Goal: Task Accomplishment & Management: Manage account settings

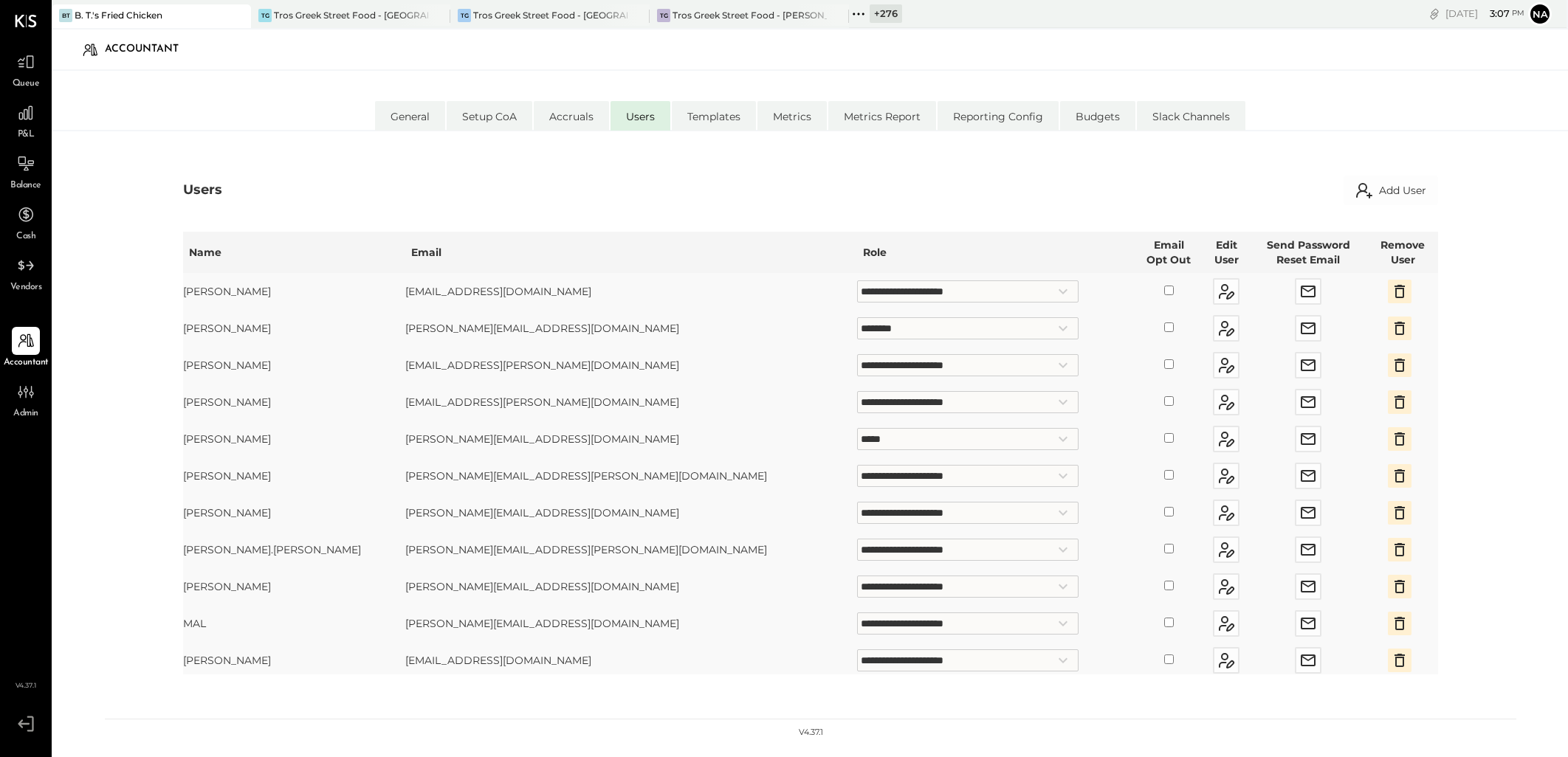
click at [344, 4] on div "TG Tros Greek Street Food - [GEOGRAPHIC_DATA]" at bounding box center [351, 16] width 200 height 24
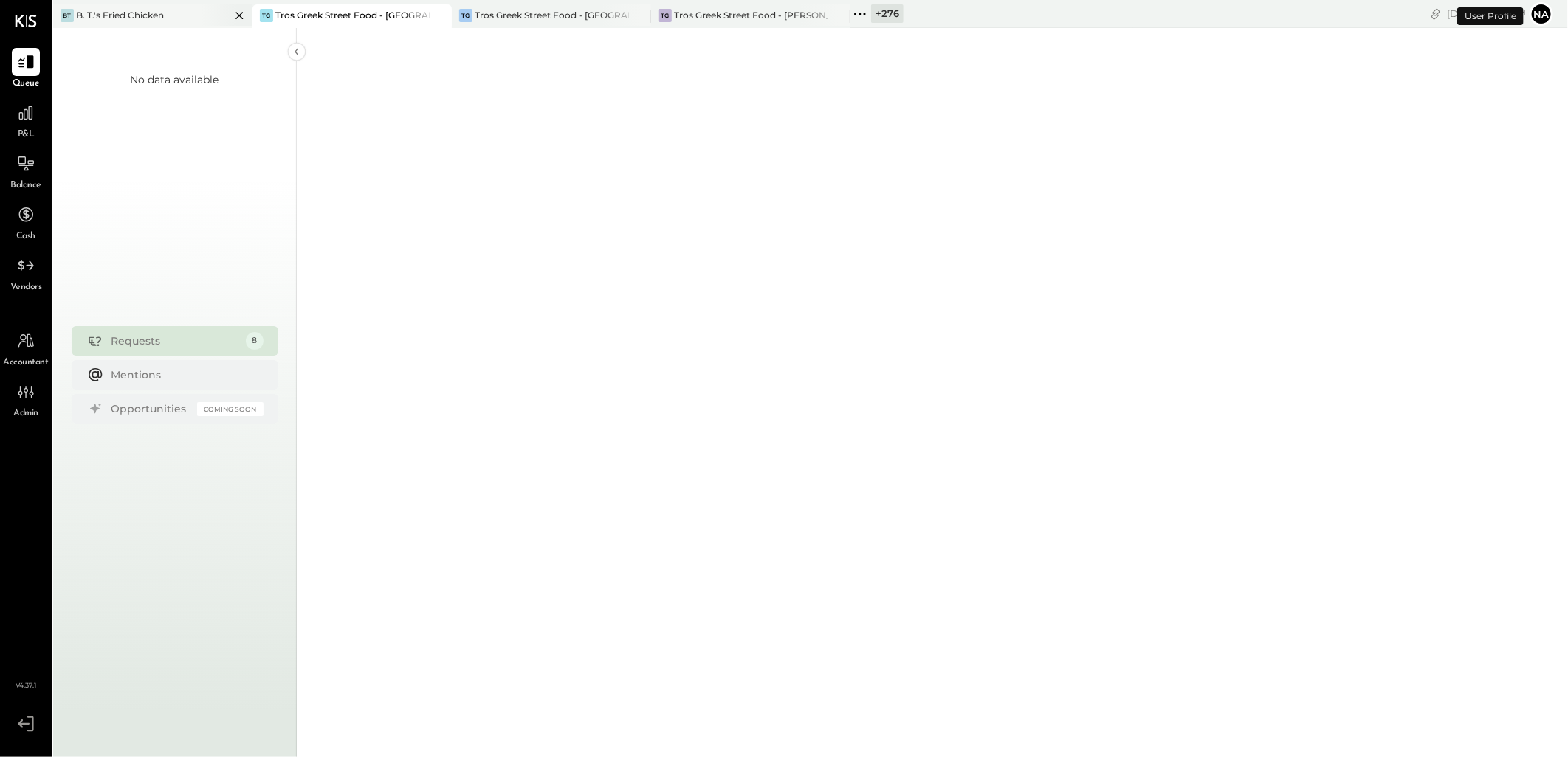
click at [233, 13] on icon at bounding box center [239, 16] width 19 height 18
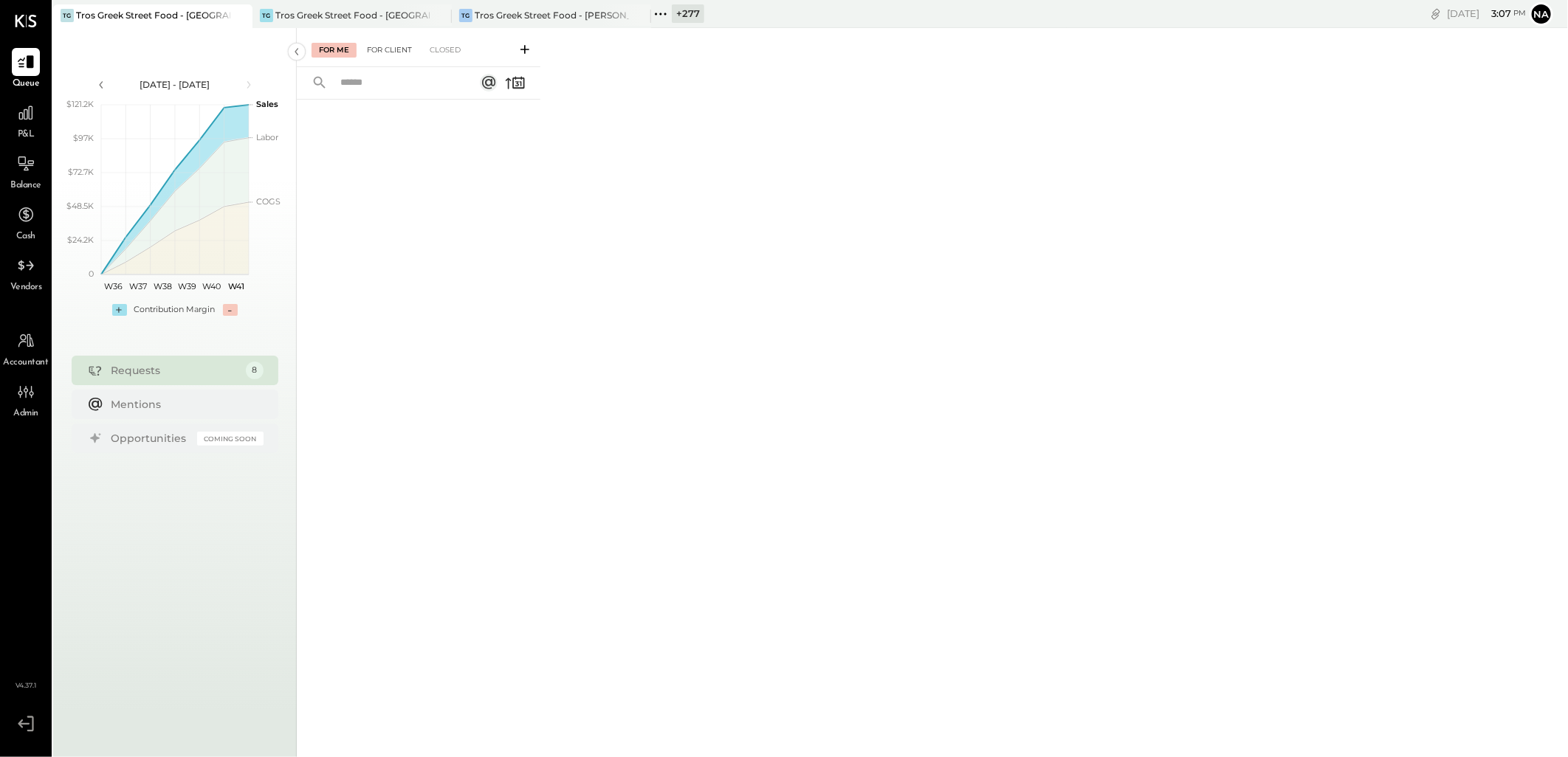
click at [378, 47] on div "For Client" at bounding box center [390, 49] width 59 height 15
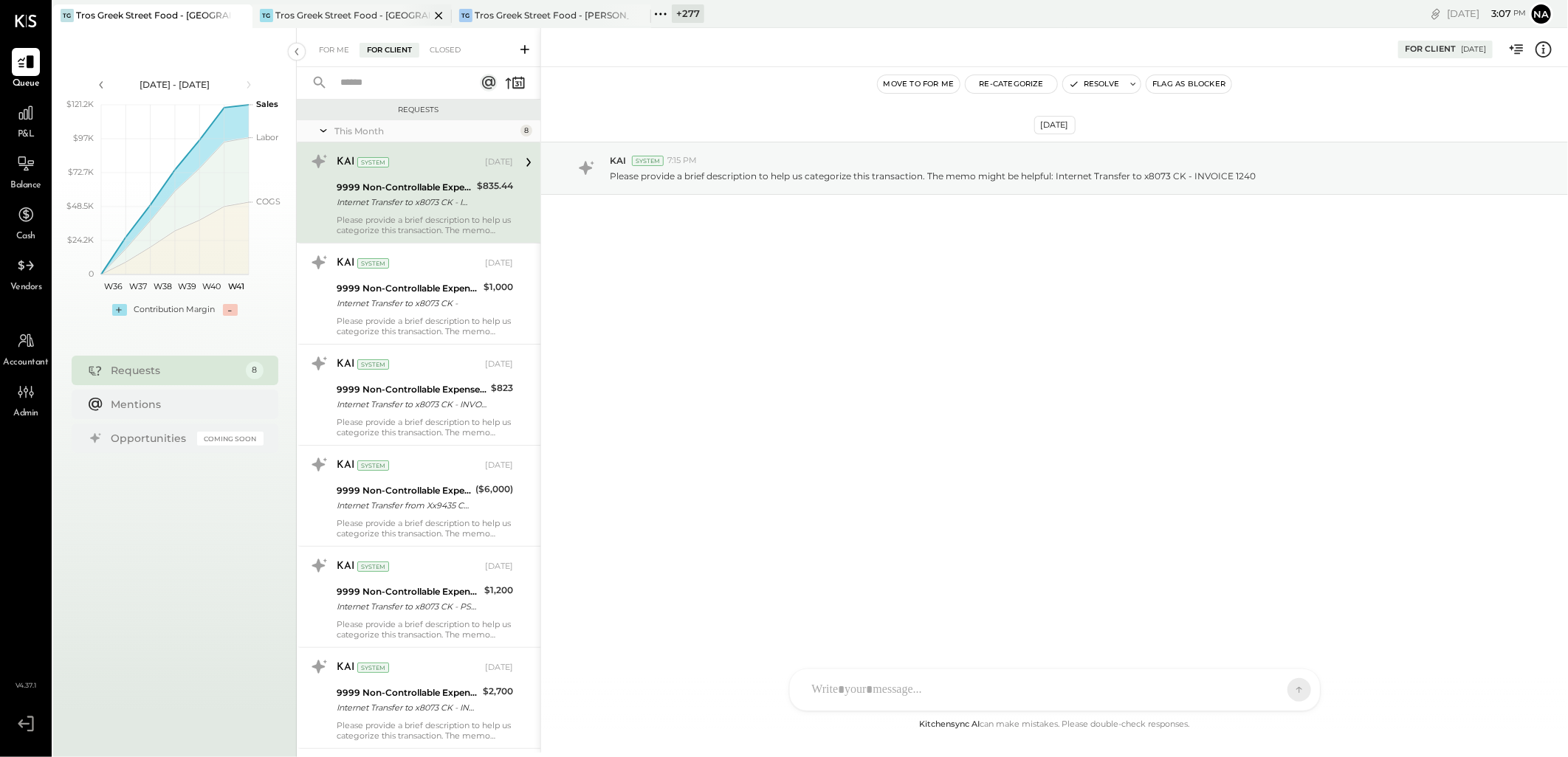
click at [357, 16] on div "Tros Greek Street Food - [GEOGRAPHIC_DATA]" at bounding box center [352, 15] width 154 height 13
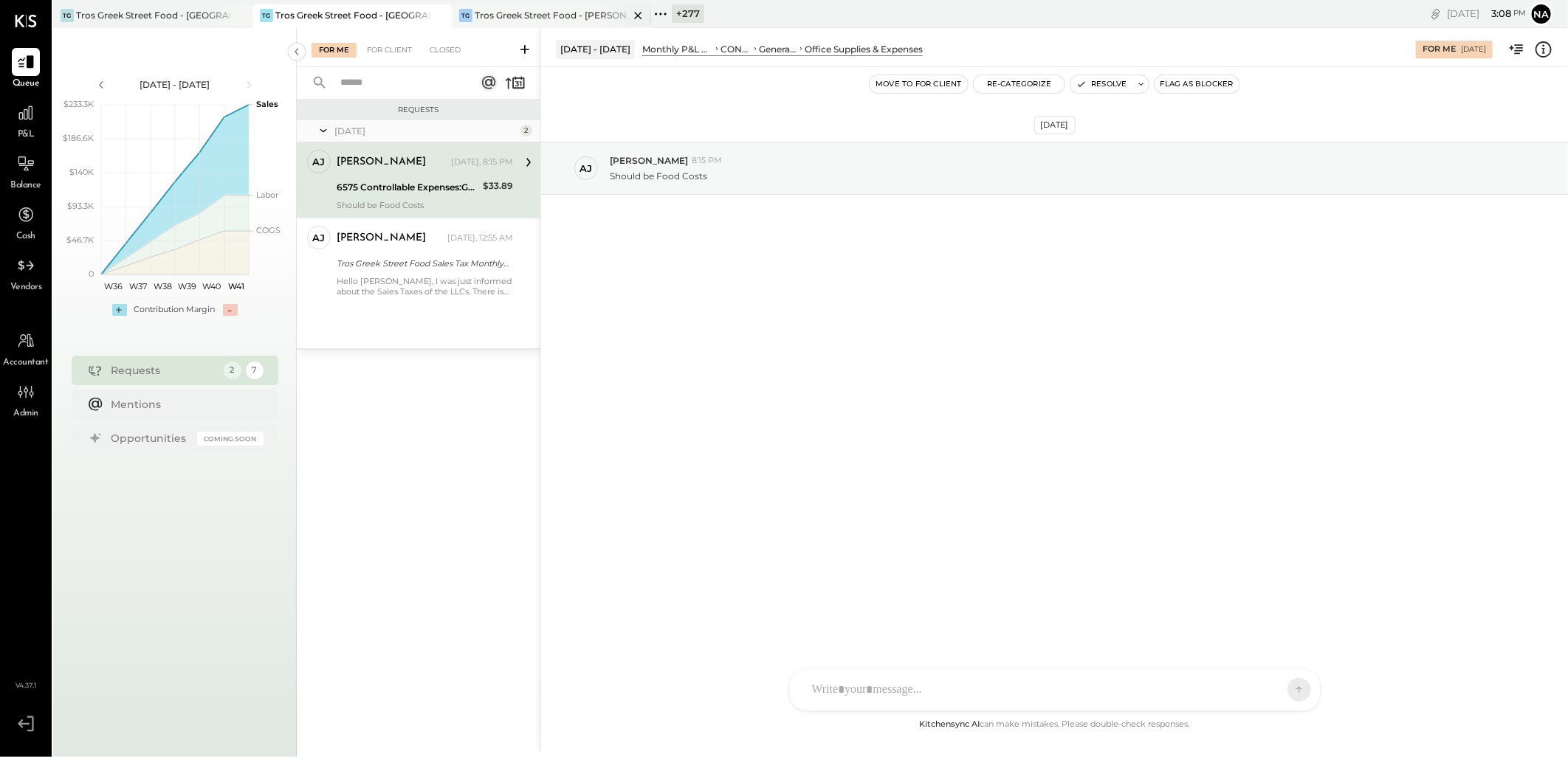
click at [513, 13] on div "Tros Greek Street Food - [PERSON_NAME]" at bounding box center [552, 15] width 154 height 13
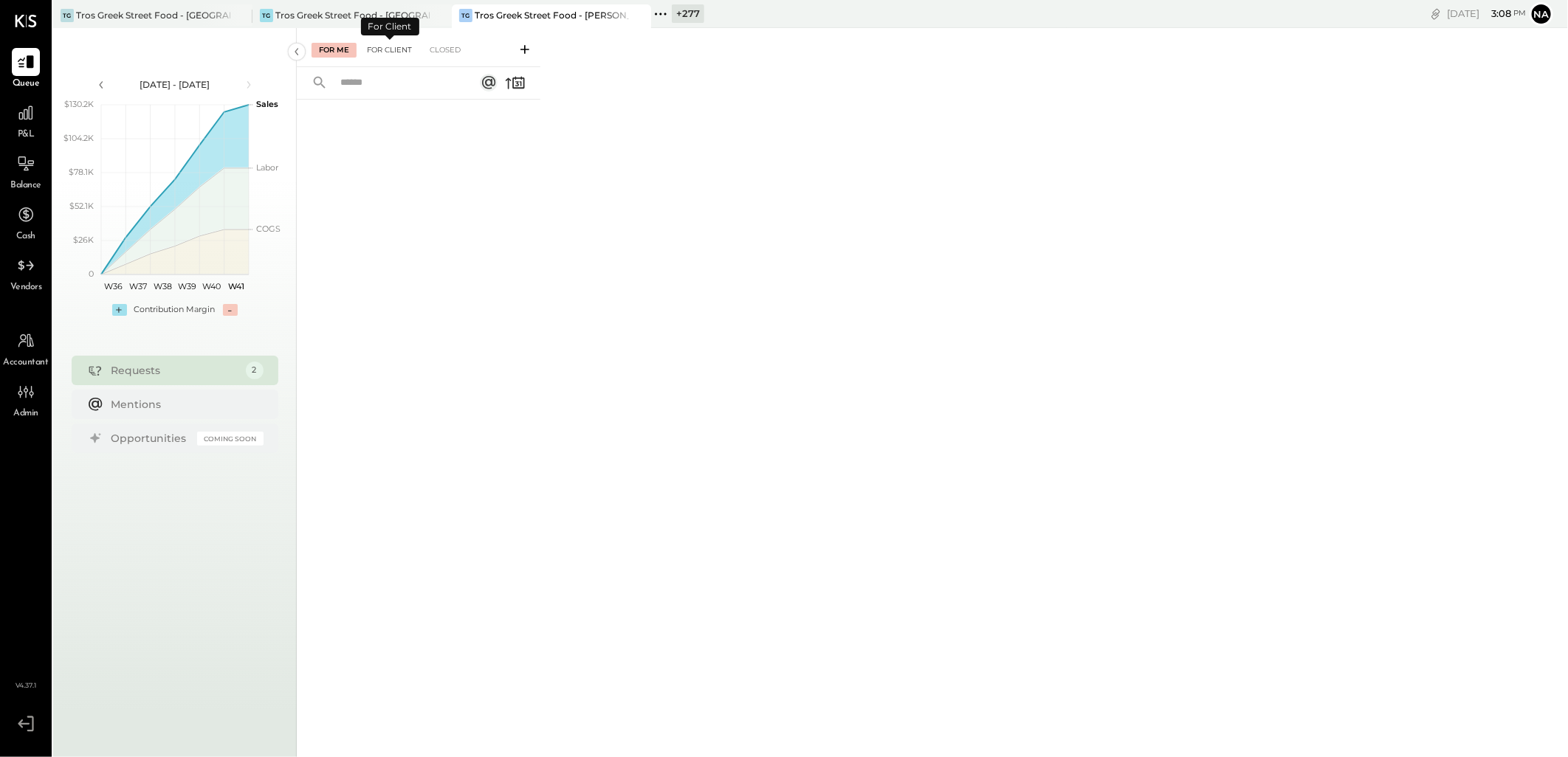
click at [377, 45] on div "For Client" at bounding box center [390, 49] width 59 height 15
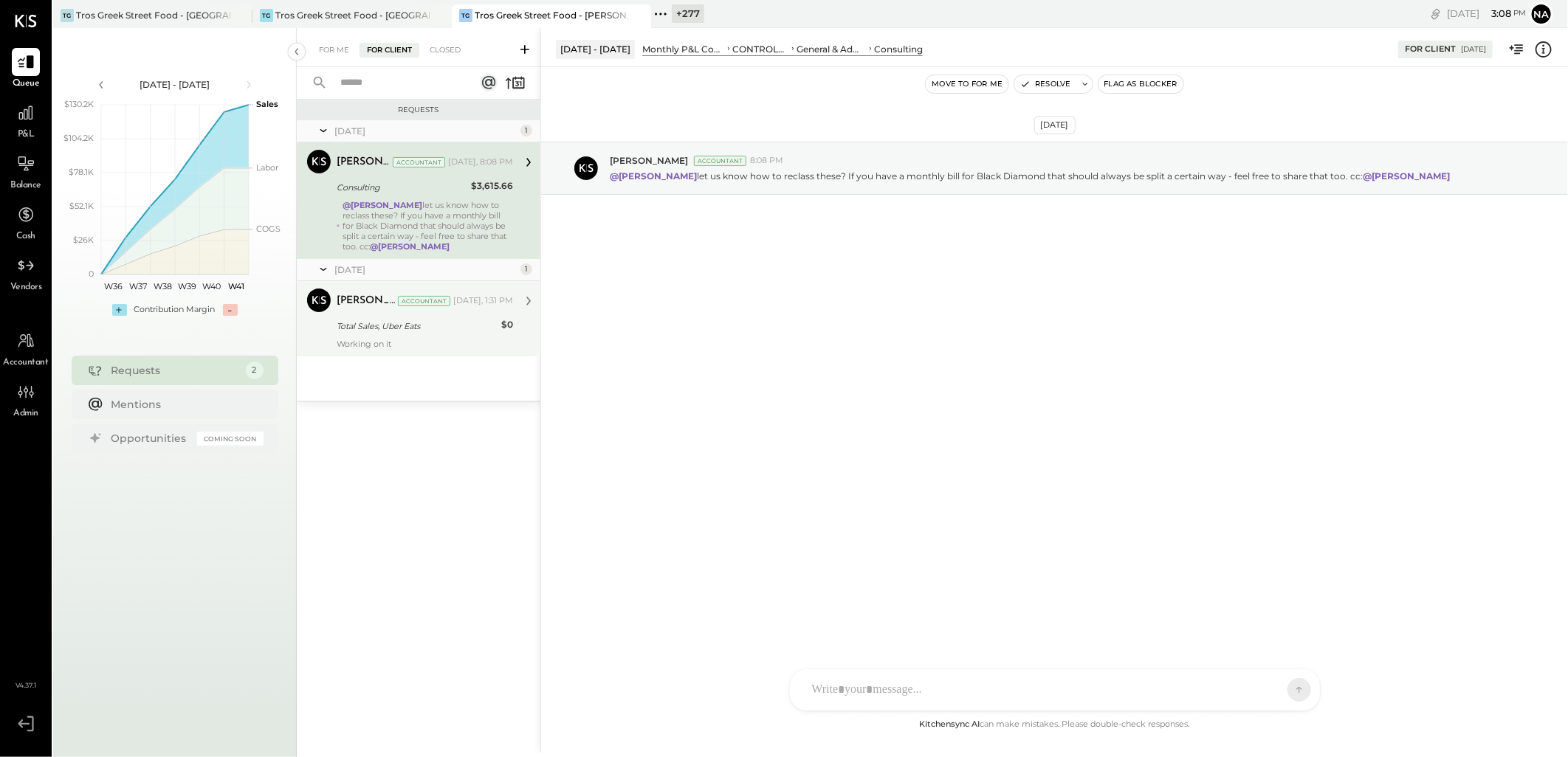
click at [438, 345] on div "Working on it" at bounding box center [424, 344] width 176 height 10
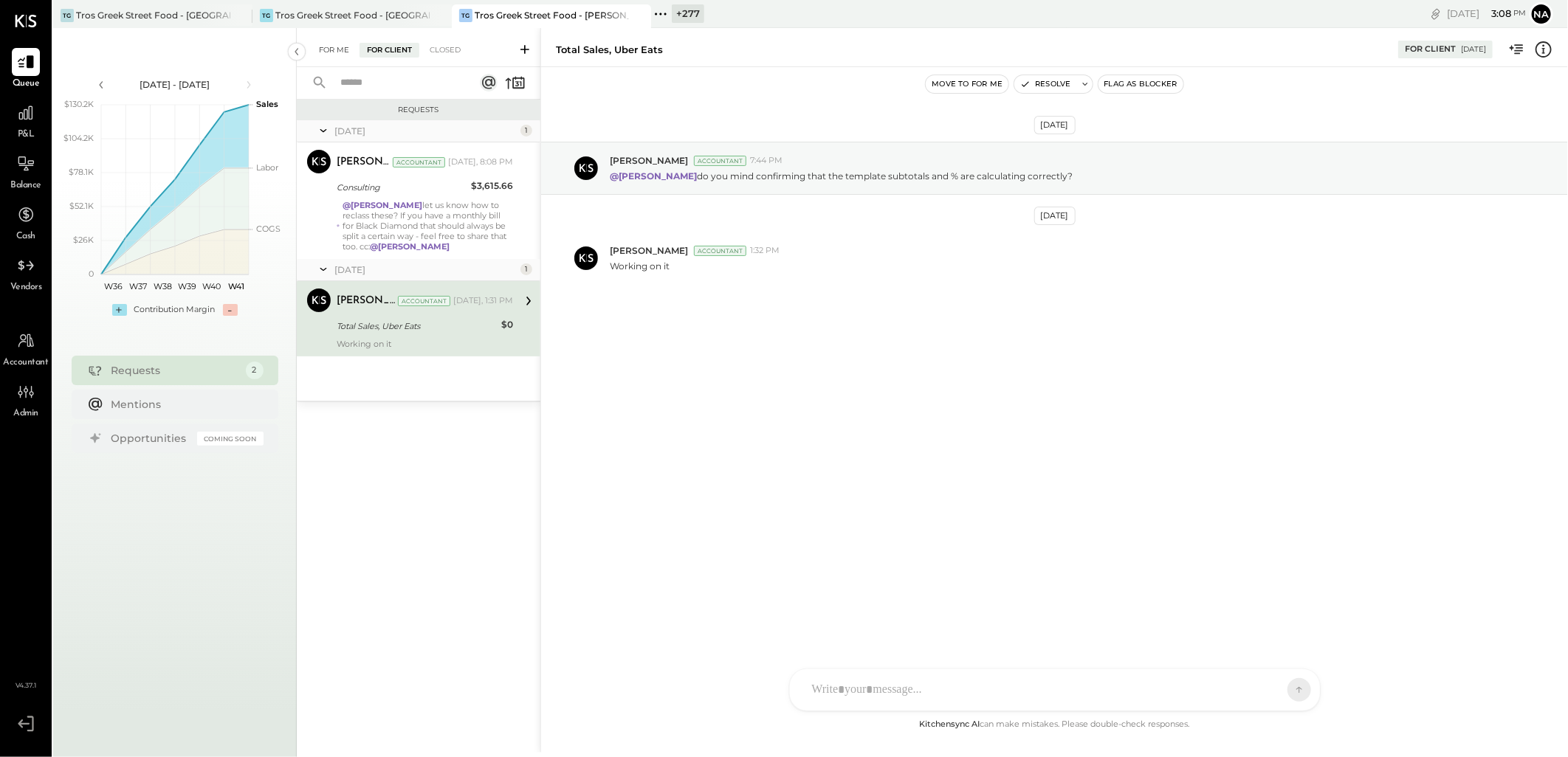
click at [334, 45] on div "For Me" at bounding box center [334, 49] width 45 height 15
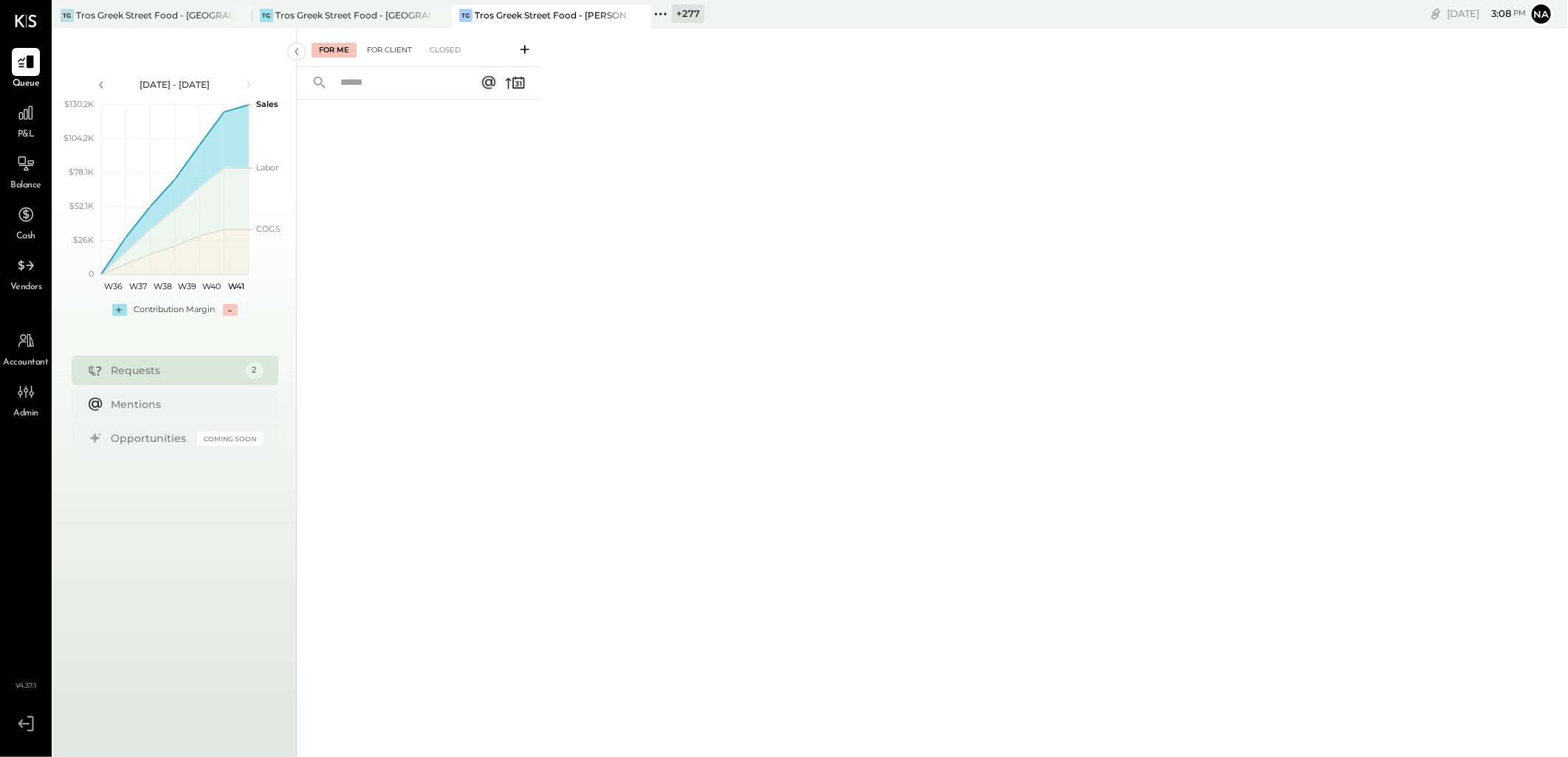
click at [411, 51] on div "For Client" at bounding box center [390, 49] width 59 height 15
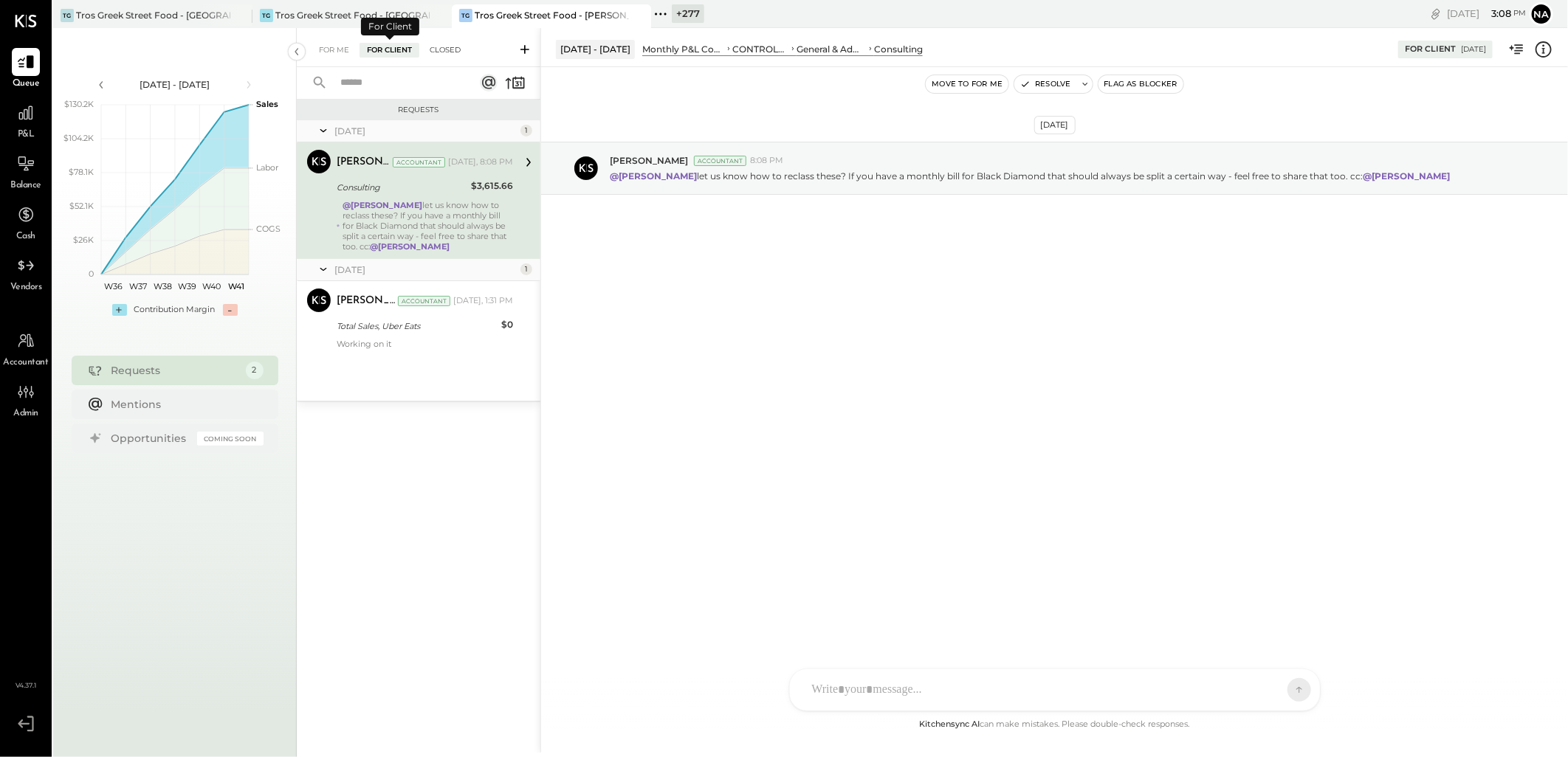
click at [431, 48] on div "Closed" at bounding box center [445, 49] width 45 height 15
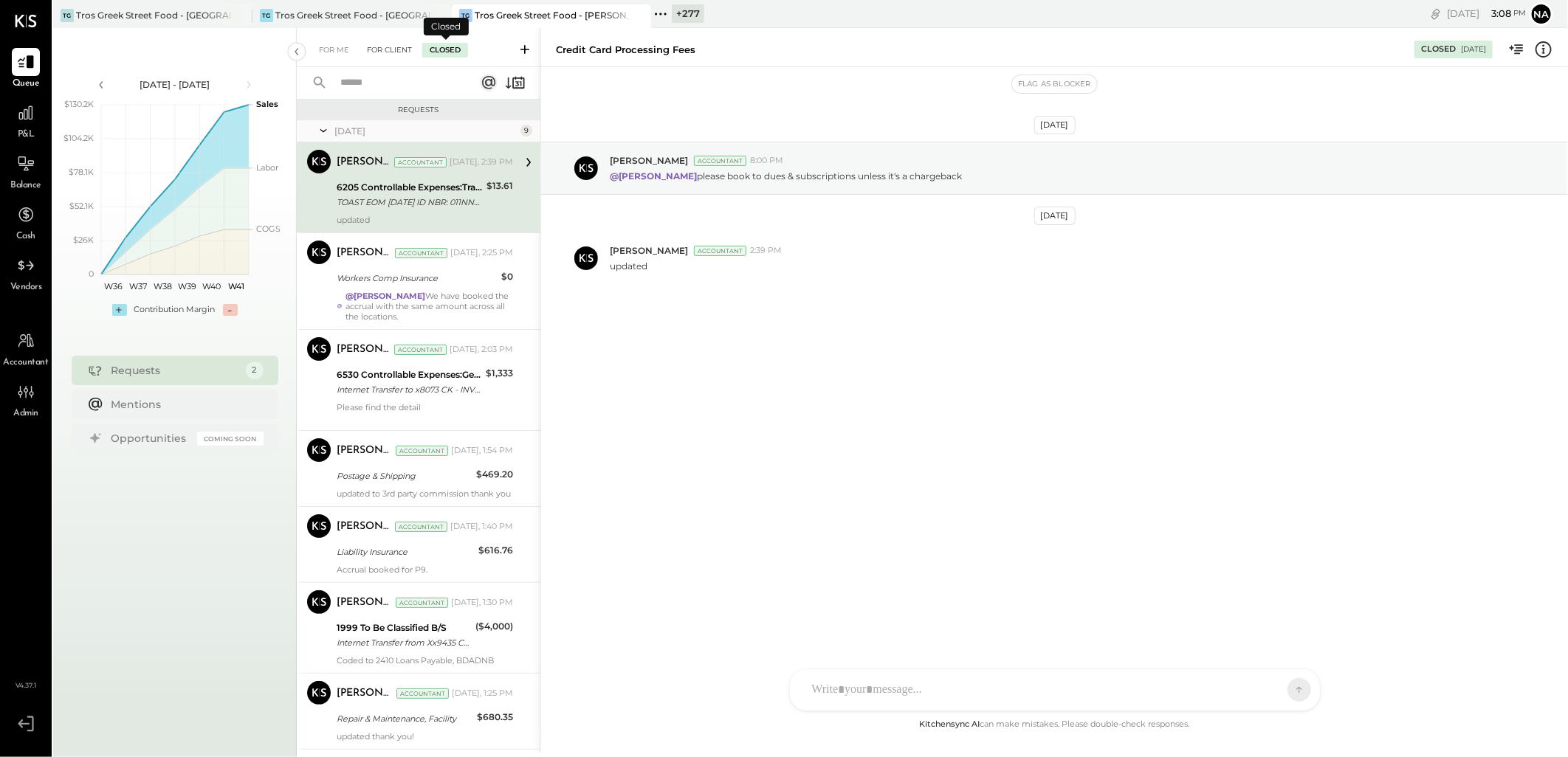
click at [388, 48] on div "For Client" at bounding box center [390, 49] width 59 height 15
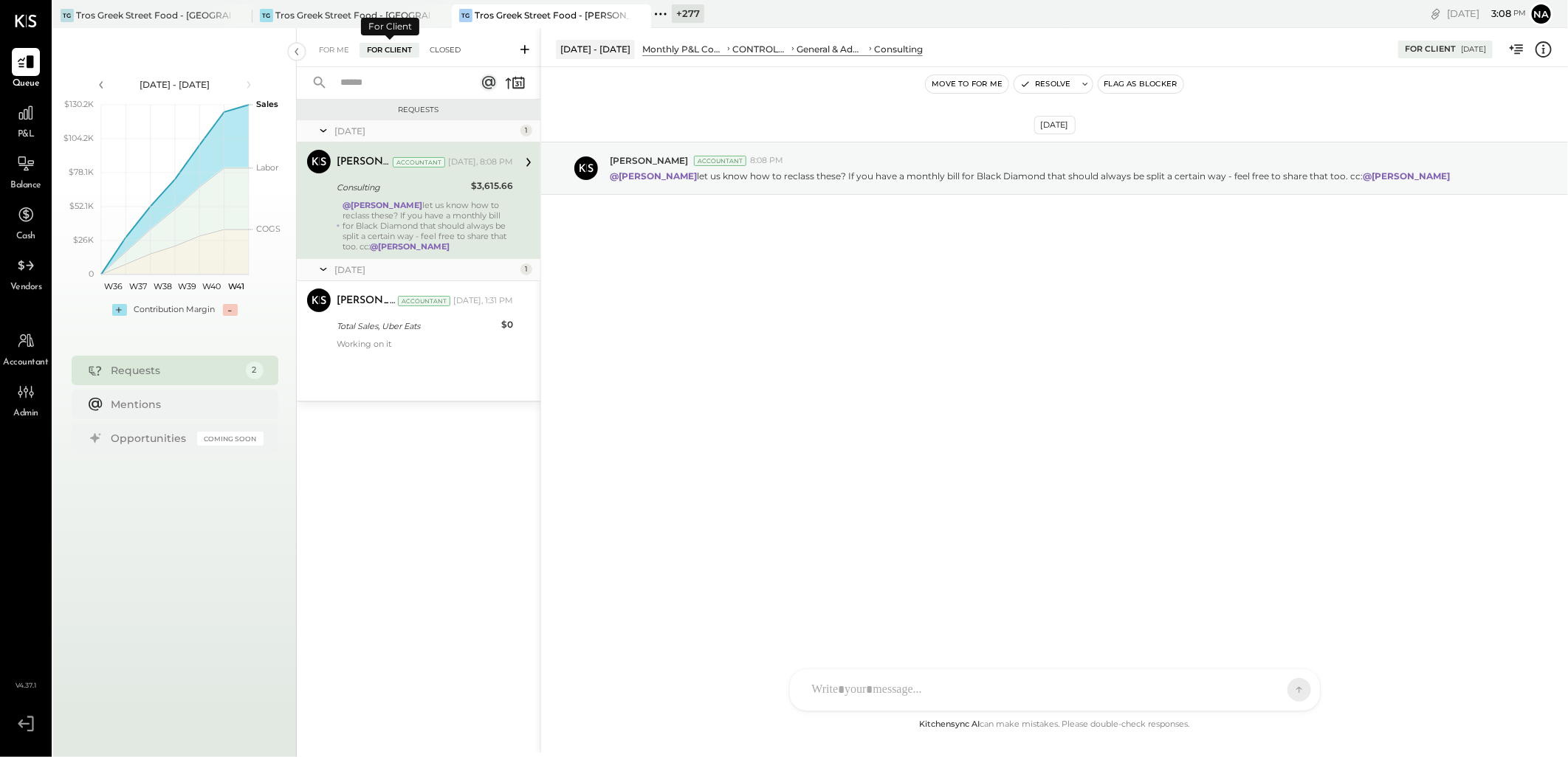
click at [431, 53] on div "Closed" at bounding box center [445, 49] width 45 height 15
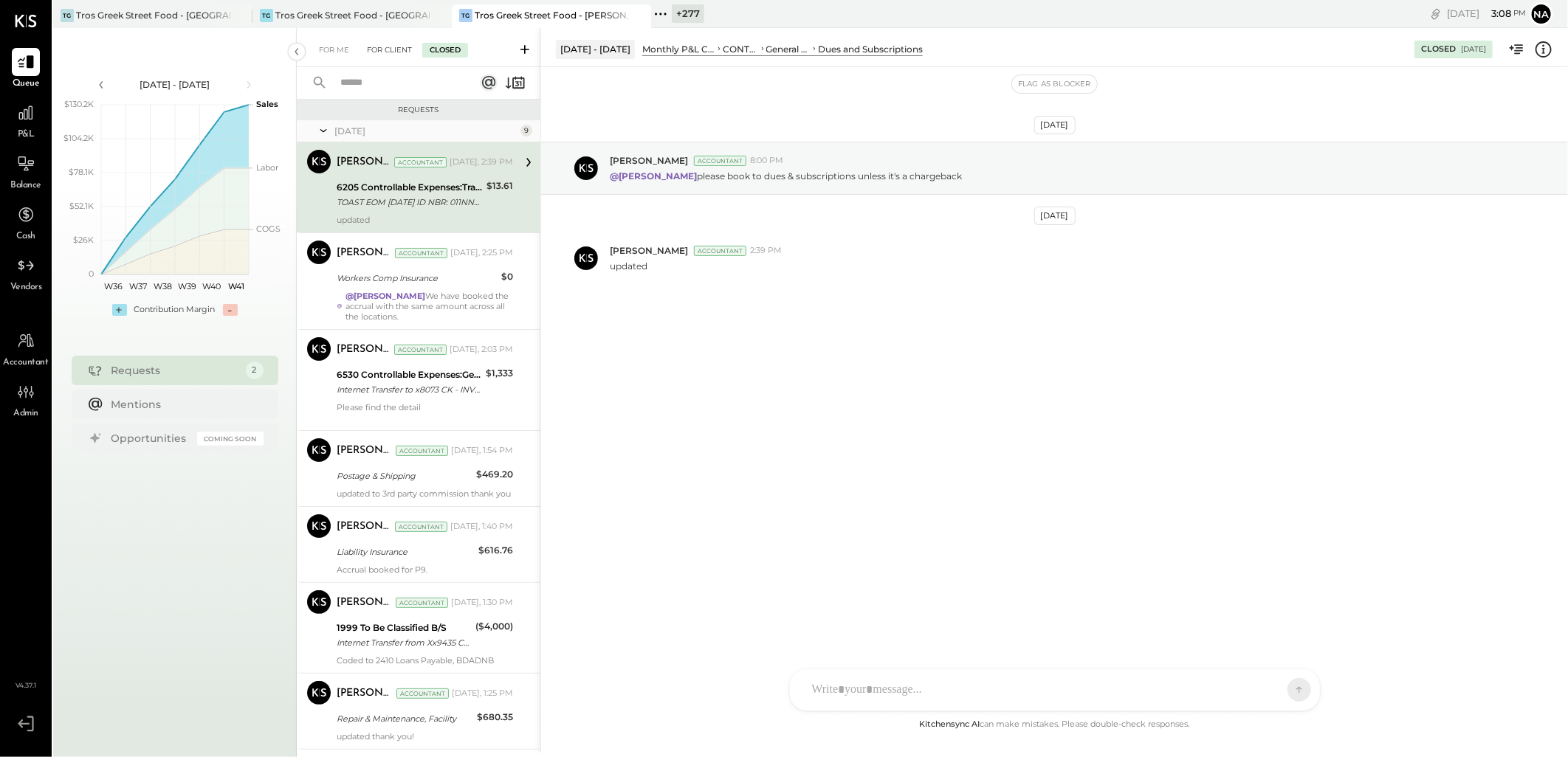
click at [401, 42] on div "For Client" at bounding box center [390, 49] width 59 height 15
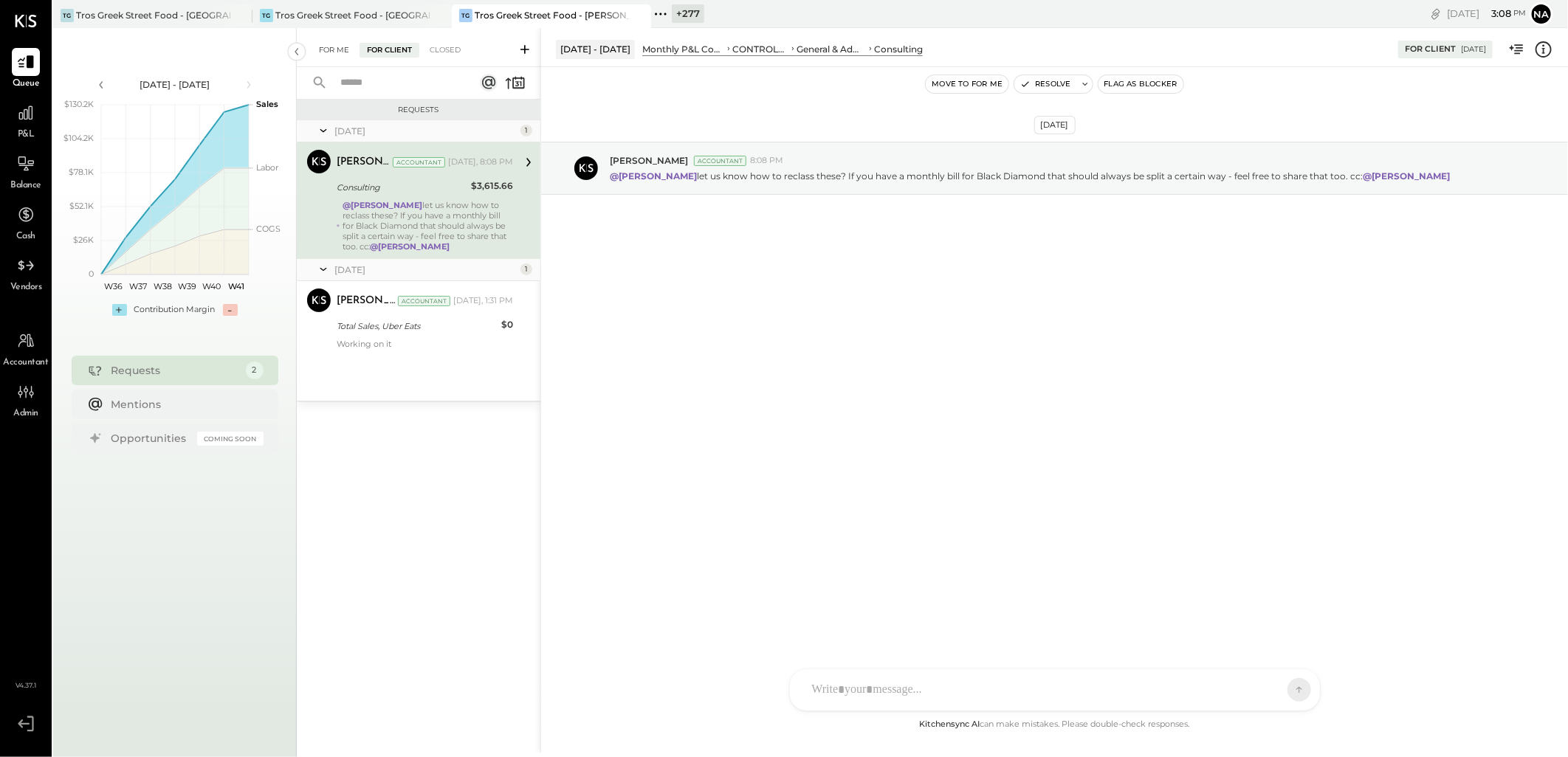
click at [342, 53] on div "For Me" at bounding box center [334, 49] width 45 height 15
